Goal: Task Accomplishment & Management: Manage account settings

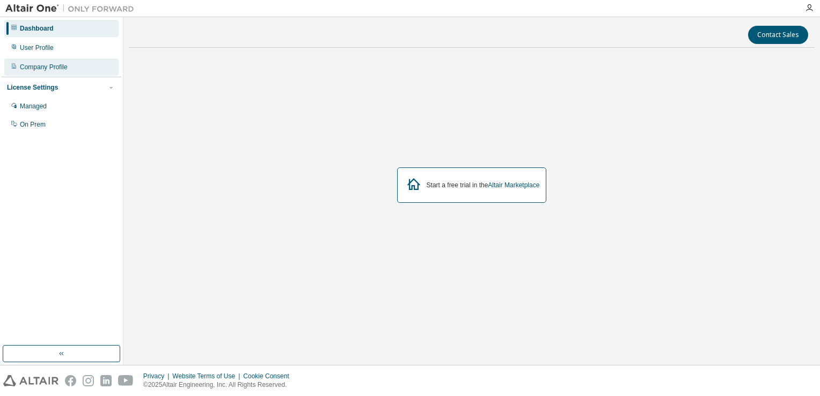
click at [94, 64] on div "Company Profile" at bounding box center [61, 67] width 114 height 17
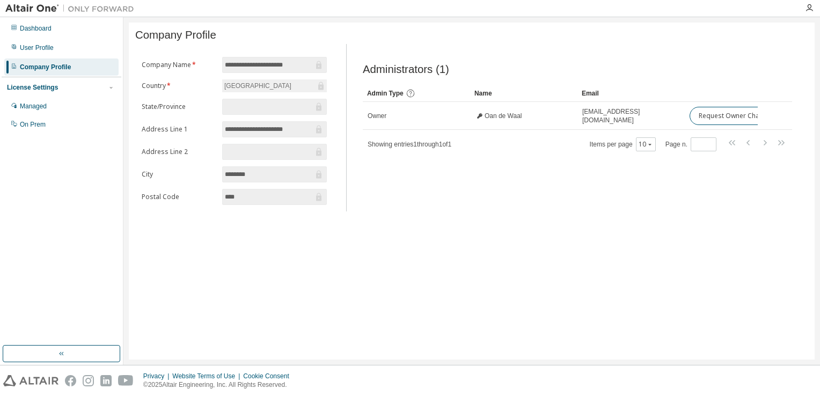
click at [483, 200] on div "Administrators (1) Clear Load Save Save As Field Operator Value Select filter S…" at bounding box center [577, 130] width 455 height 161
click at [52, 109] on div "Managed" at bounding box center [61, 106] width 114 height 17
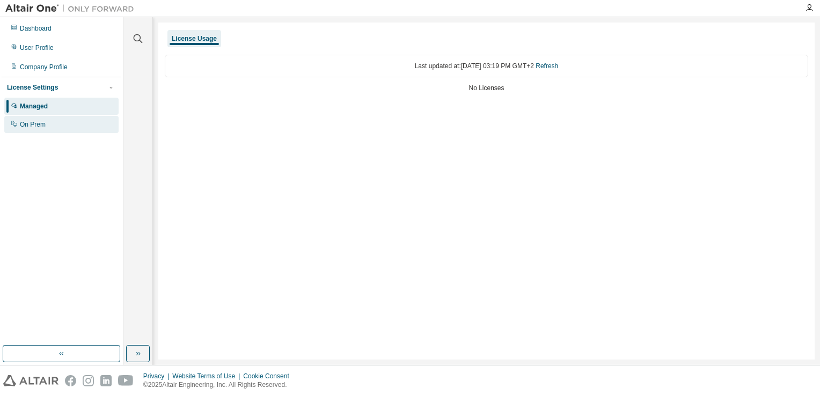
click at [50, 122] on div "On Prem" at bounding box center [61, 124] width 114 height 17
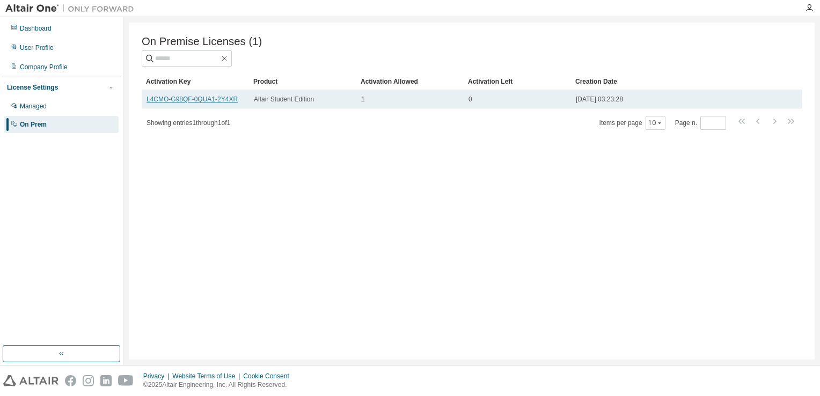
click at [200, 100] on link "L4CMO-G98QF-0QUA1-2Y4XR" at bounding box center [192, 100] width 91 height 8
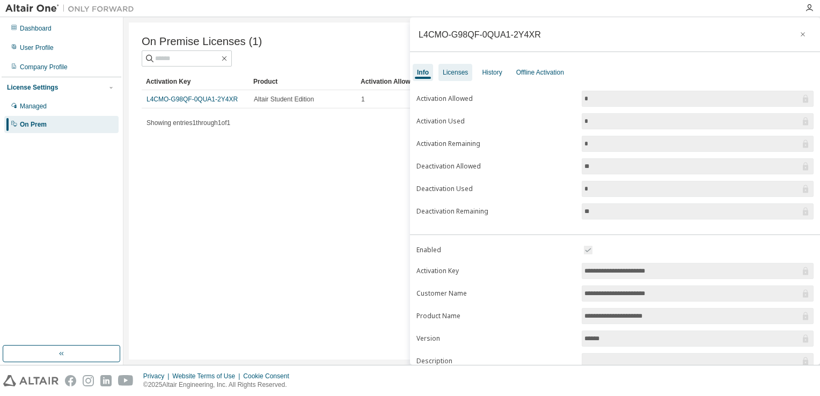
click at [462, 72] on div "Licenses" at bounding box center [455, 72] width 25 height 9
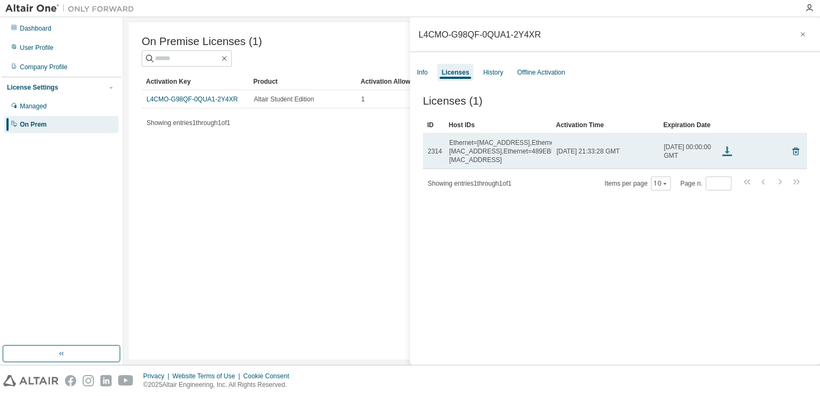
click at [724, 154] on icon at bounding box center [727, 151] width 13 height 13
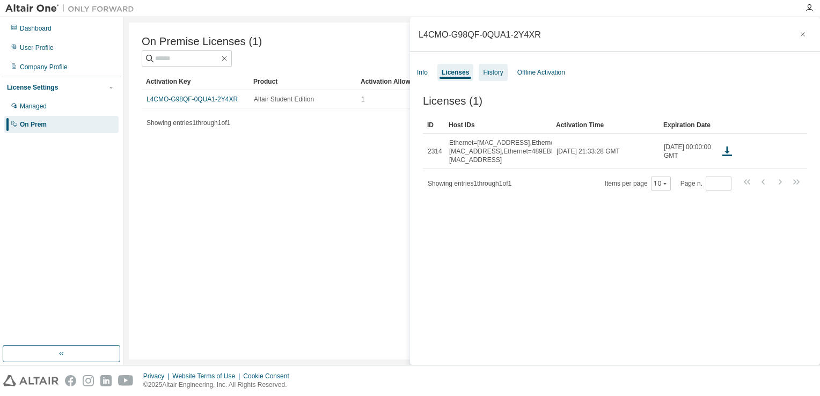
click at [494, 73] on div "History" at bounding box center [493, 72] width 20 height 9
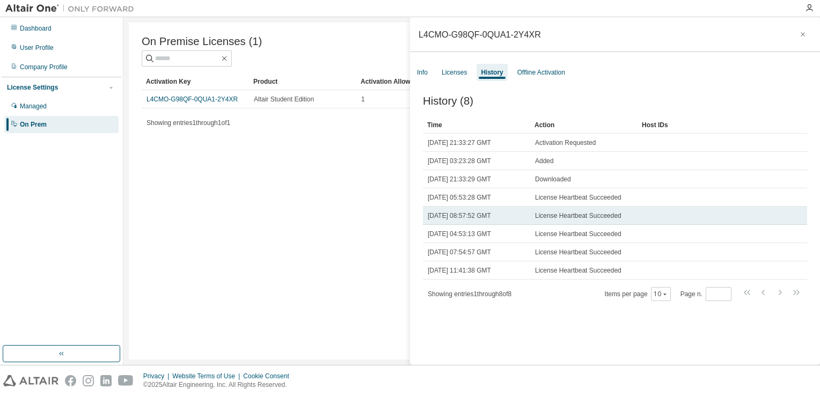
scroll to position [16, 0]
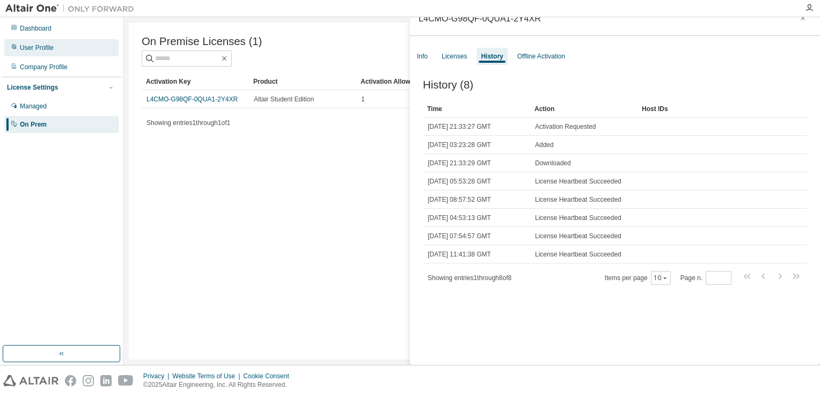
click at [55, 51] on div "User Profile" at bounding box center [61, 47] width 114 height 17
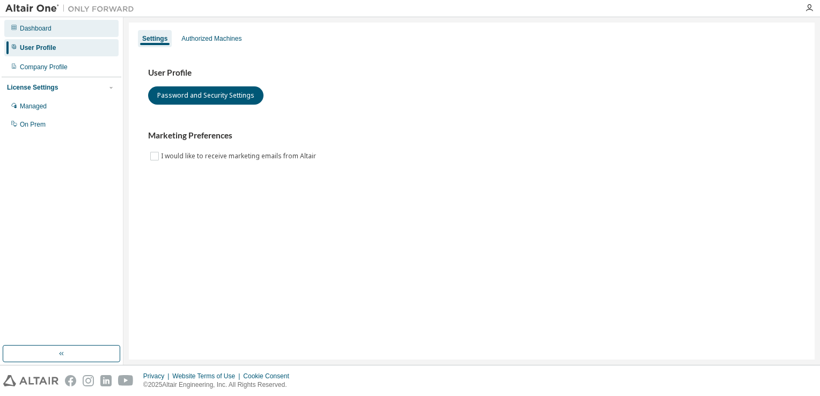
click at [48, 32] on div "Dashboard" at bounding box center [36, 28] width 32 height 9
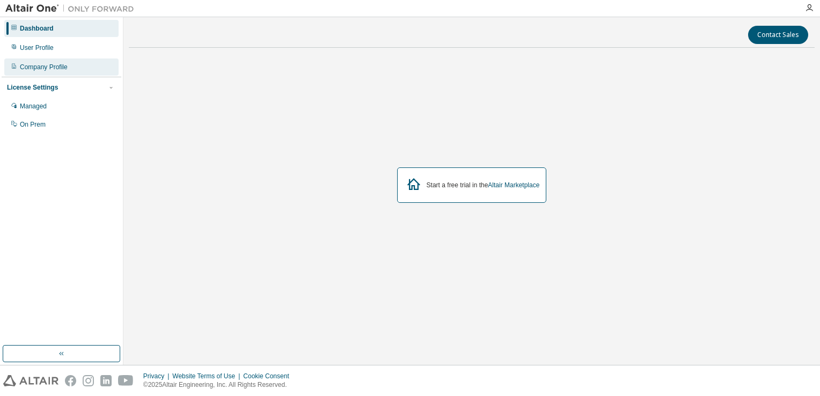
click at [49, 71] on div "Company Profile" at bounding box center [61, 67] width 114 height 17
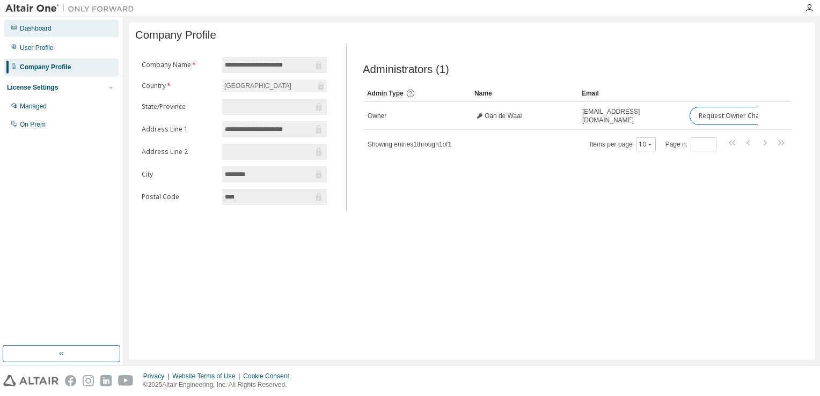
click at [47, 31] on div "Dashboard" at bounding box center [36, 28] width 32 height 9
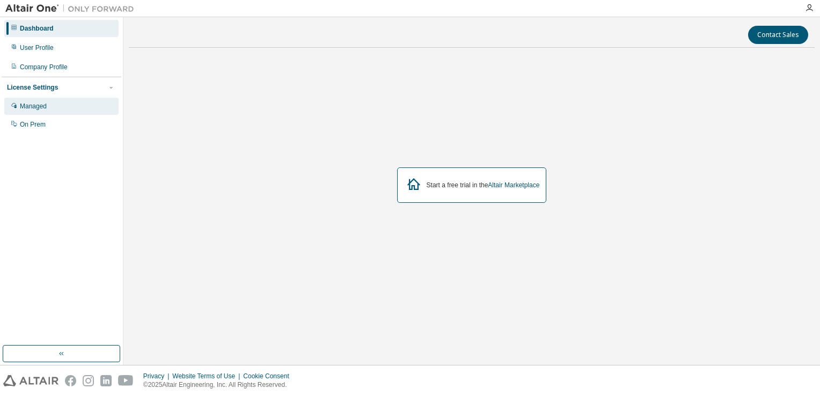
click at [49, 107] on div "Managed" at bounding box center [61, 106] width 114 height 17
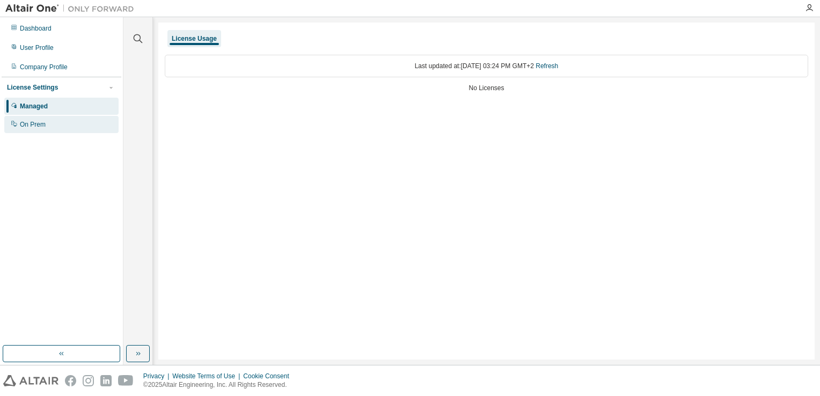
click at [40, 120] on div "On Prem" at bounding box center [61, 124] width 114 height 17
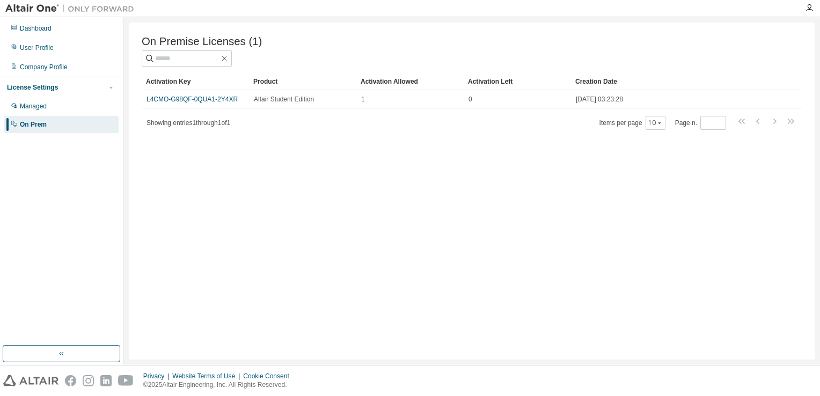
click at [61, 127] on div "On Prem" at bounding box center [61, 124] width 114 height 17
click at [37, 127] on div "On Prem" at bounding box center [33, 124] width 27 height 9
click at [54, 109] on div "Managed" at bounding box center [61, 106] width 114 height 17
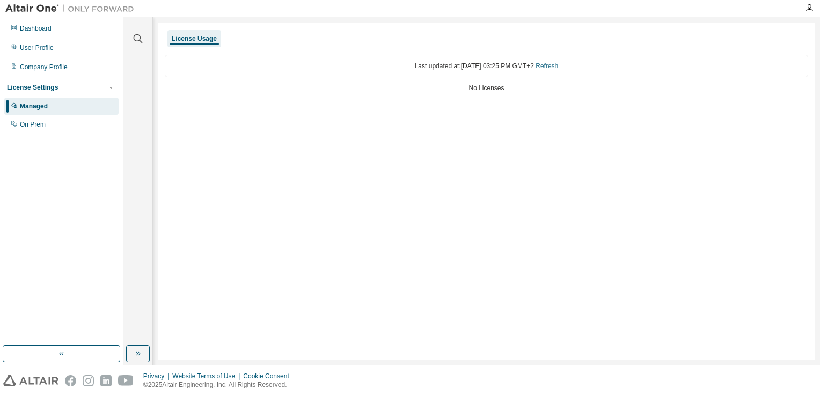
click at [558, 67] on link "Refresh" at bounding box center [547, 66] width 23 height 8
click at [62, 70] on div "Company Profile" at bounding box center [44, 67] width 48 height 9
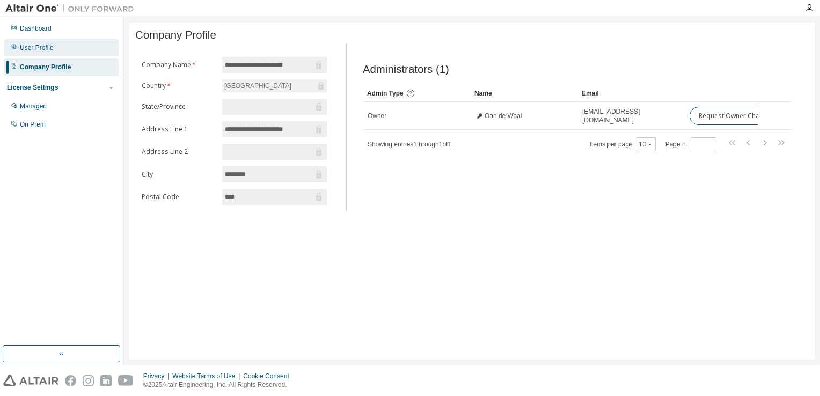
click at [60, 53] on div "User Profile" at bounding box center [61, 47] width 114 height 17
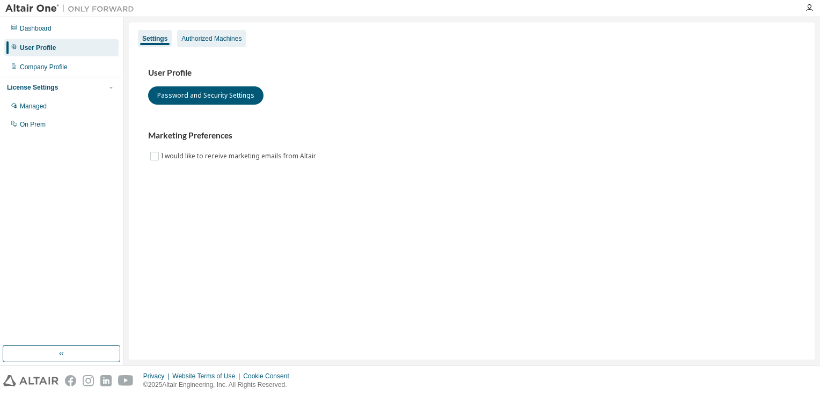
click at [242, 36] on div "Authorized Machines" at bounding box center [211, 38] width 69 height 17
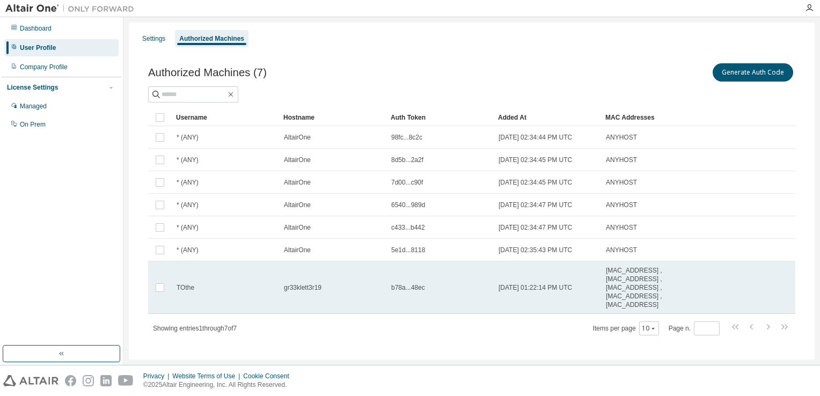
scroll to position [9, 0]
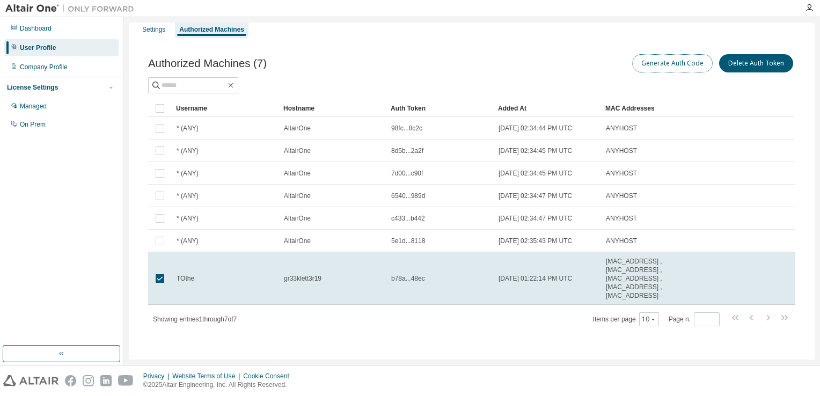
click at [690, 67] on button "Generate Auth Code" at bounding box center [672, 63] width 81 height 18
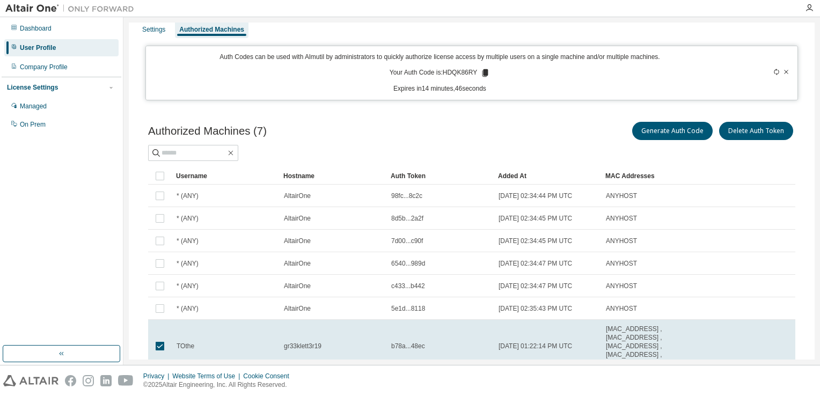
click at [483, 74] on icon at bounding box center [486, 73] width 6 height 8
click at [546, 84] on p "Expires in 14 minutes, 43 seconds" at bounding box center [439, 88] width 575 height 9
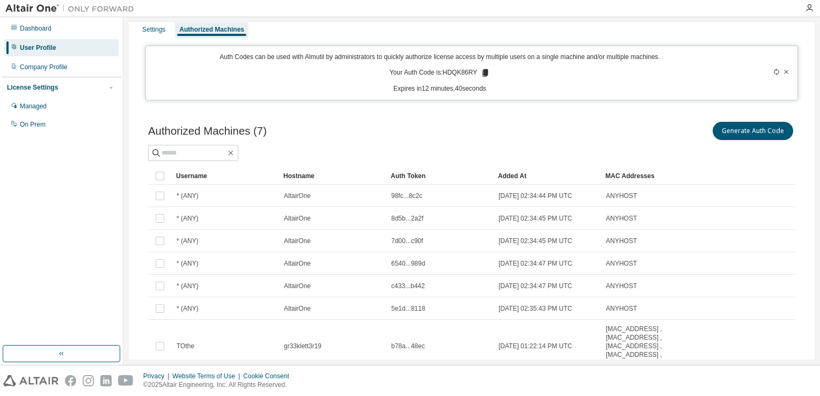
click at [739, 67] on div at bounding box center [759, 73] width 64 height 41
click at [60, 90] on div "License Settings" at bounding box center [61, 88] width 109 height 10
click at [52, 102] on div "Managed" at bounding box center [61, 106] width 114 height 17
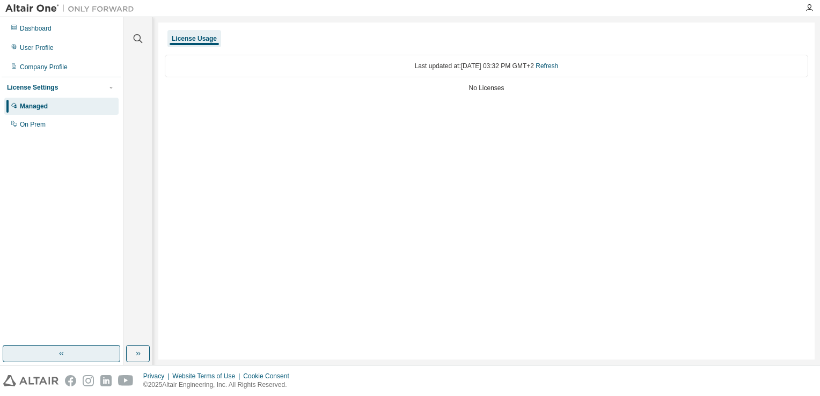
click at [72, 356] on button "button" at bounding box center [62, 353] width 118 height 17
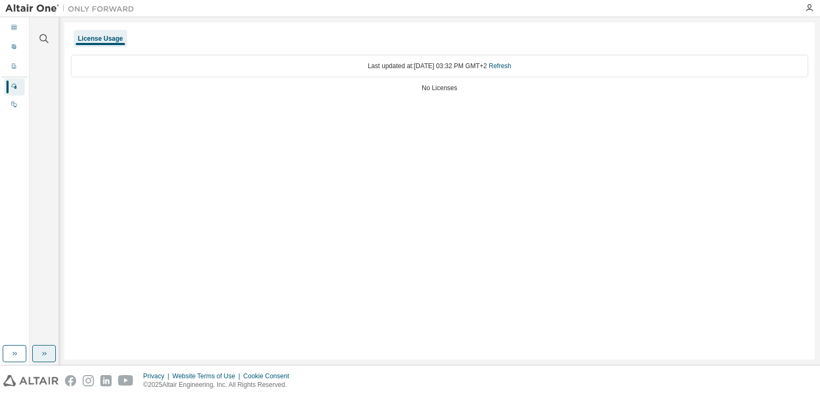
click at [45, 355] on icon "button" at bounding box center [44, 353] width 9 height 9
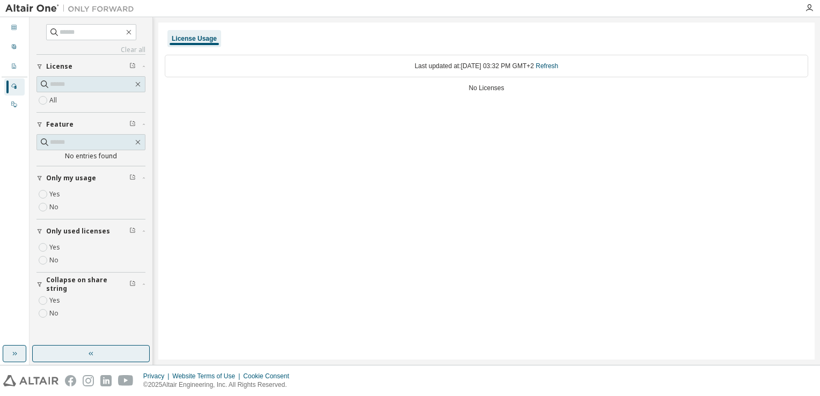
click at [19, 353] on button "button" at bounding box center [15, 353] width 24 height 17
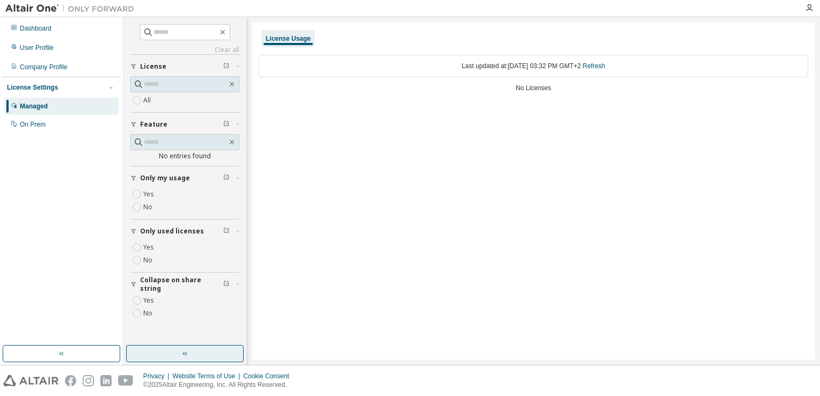
click at [150, 353] on button "button" at bounding box center [185, 353] width 118 height 17
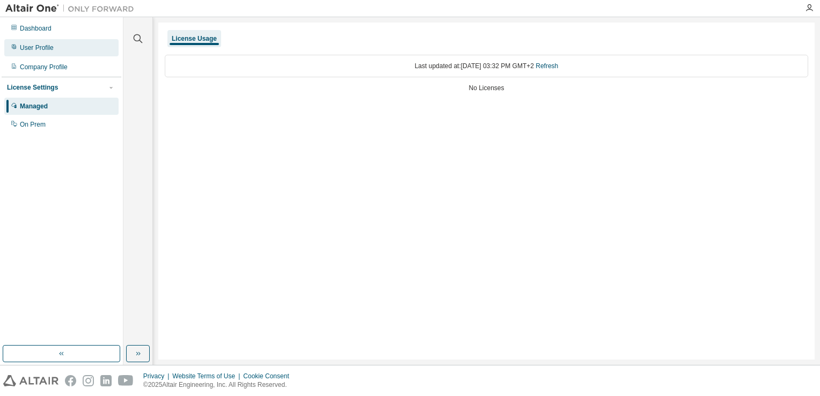
click at [64, 50] on div "User Profile" at bounding box center [61, 47] width 114 height 17
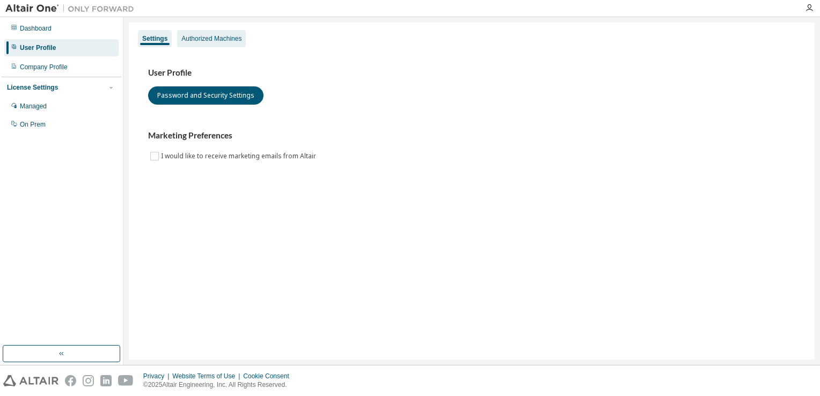
click at [205, 38] on div "Authorized Machines" at bounding box center [211, 38] width 60 height 9
